Goal: Information Seeking & Learning: Learn about a topic

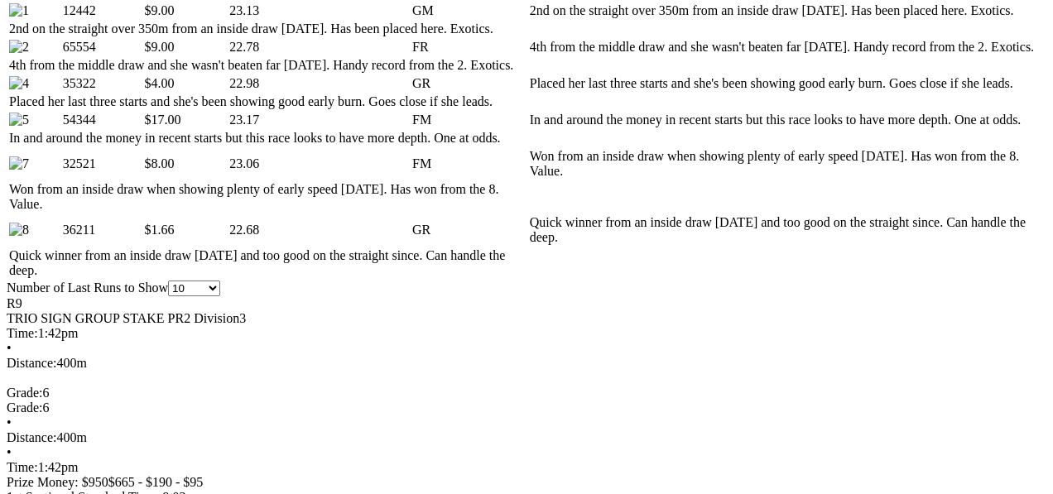
scroll to position [828, 0]
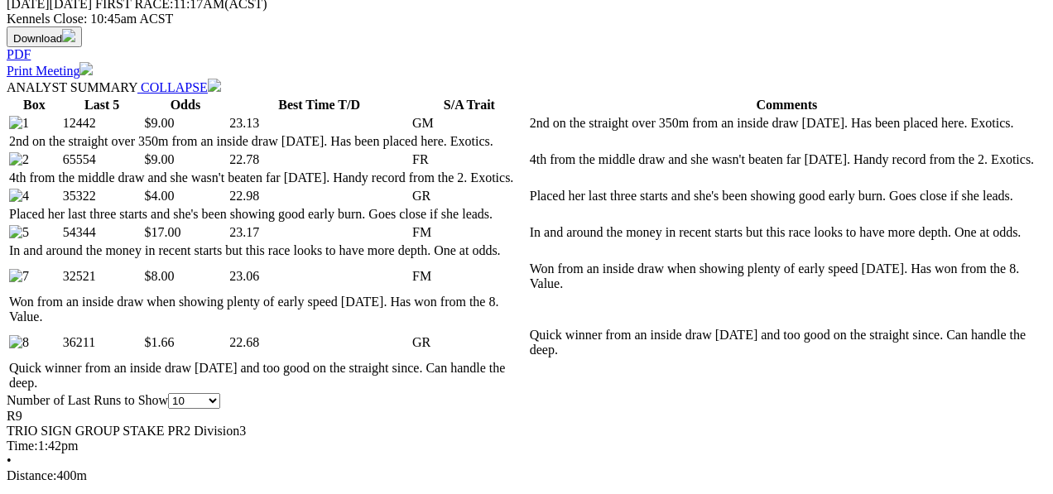
scroll to position [663, 0]
